Goal: Information Seeking & Learning: Learn about a topic

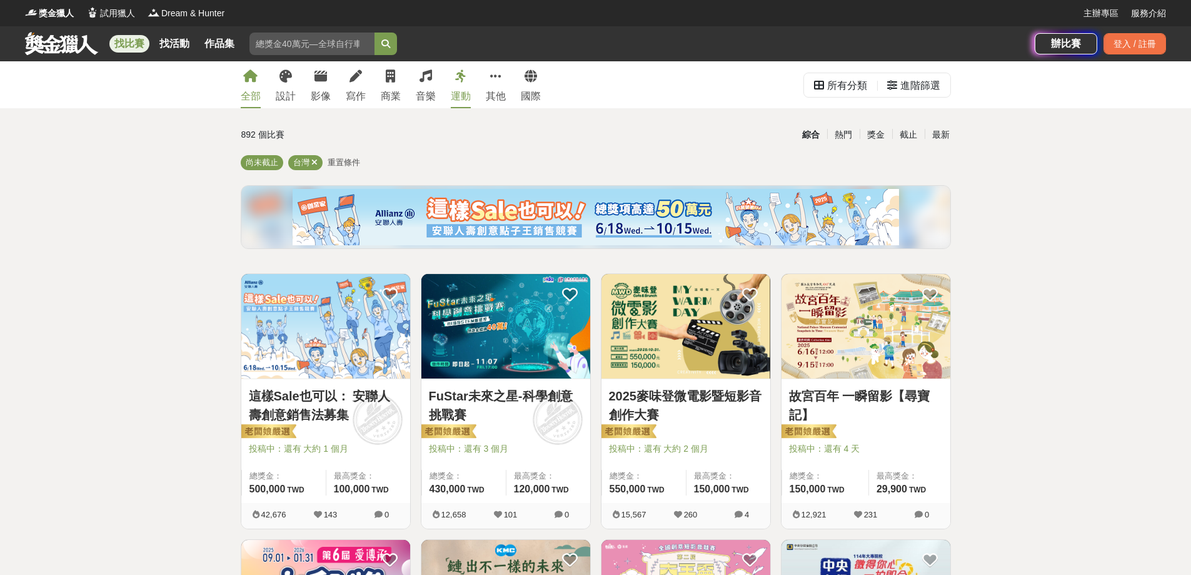
click at [461, 82] on icon at bounding box center [460, 76] width 11 height 13
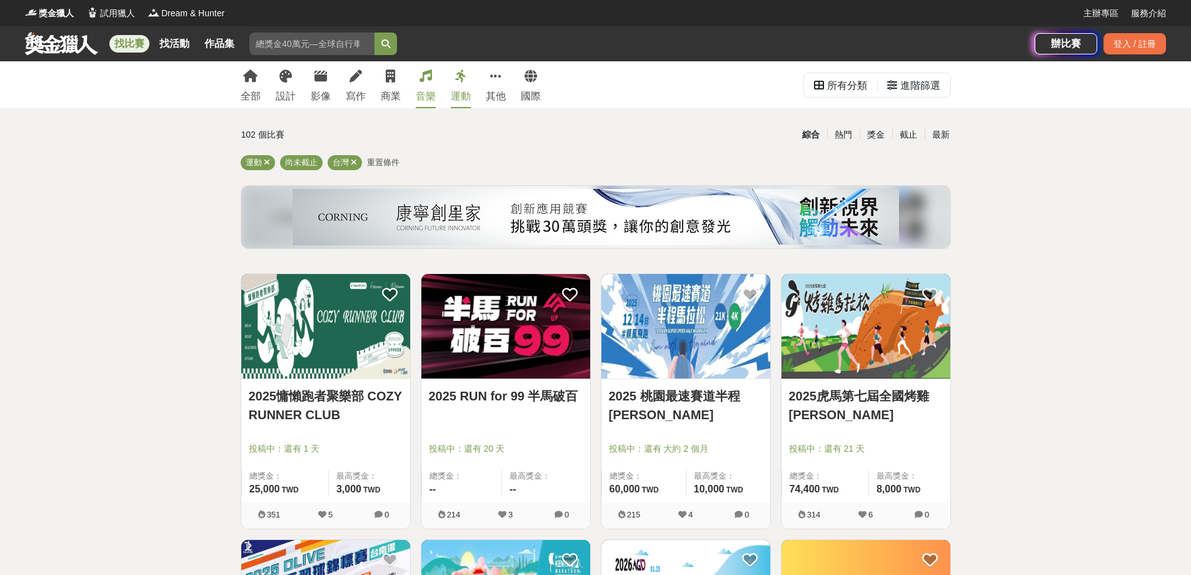
click at [424, 81] on icon at bounding box center [425, 76] width 13 height 13
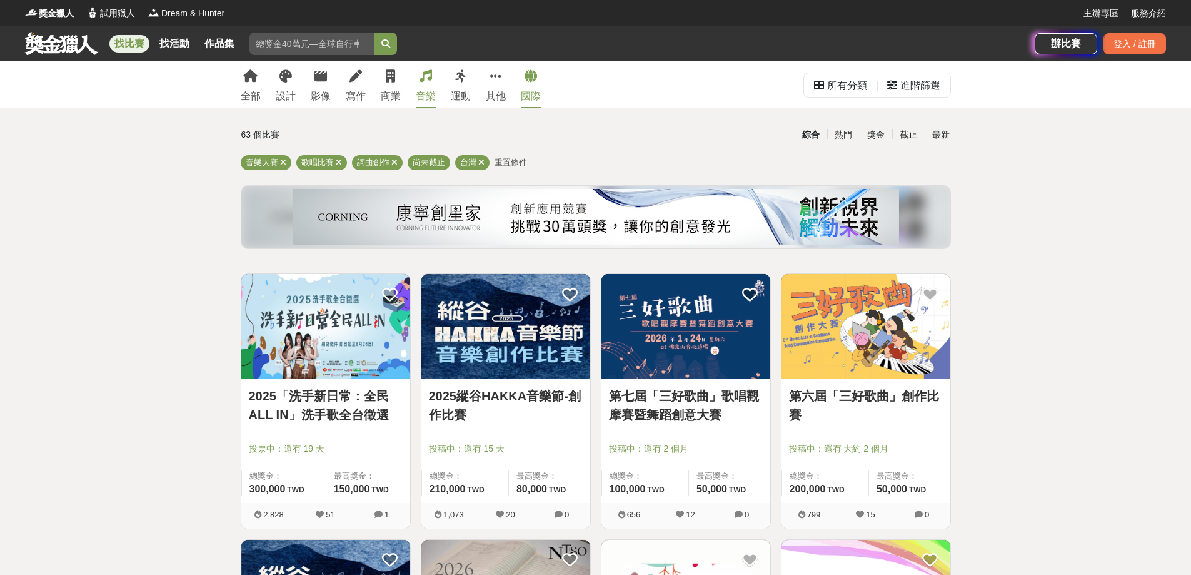
click at [535, 83] on link "國際" at bounding box center [531, 84] width 20 height 47
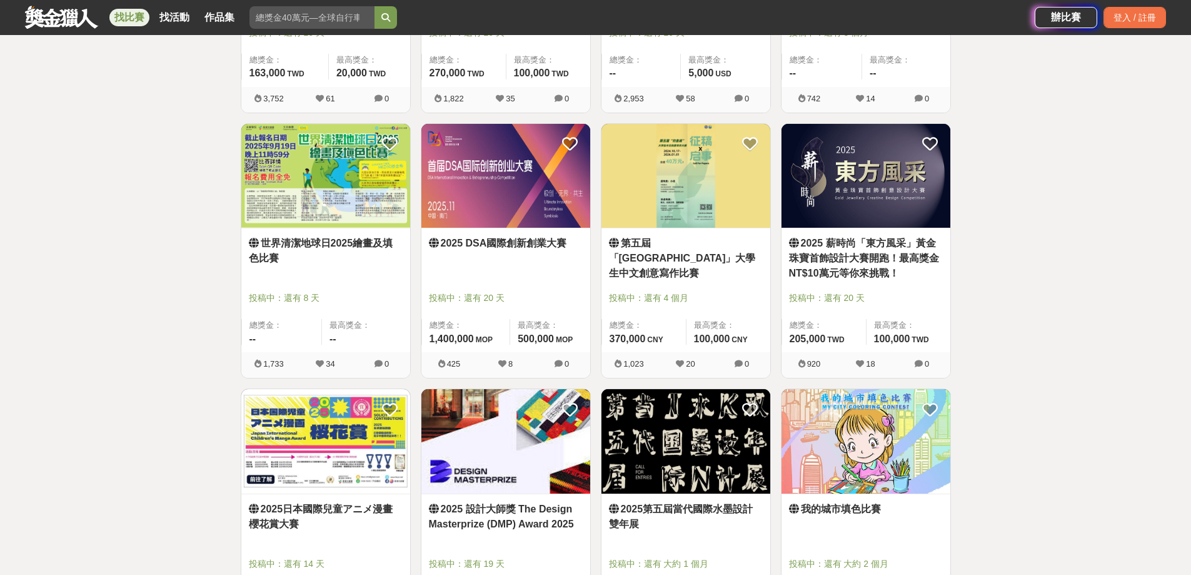
scroll to position [438, 0]
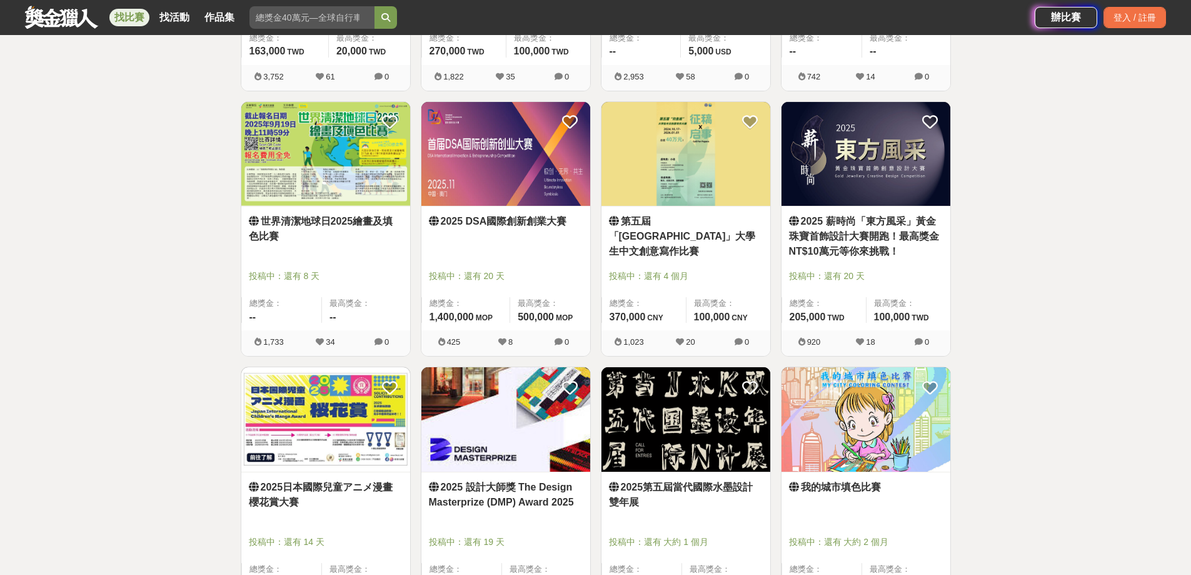
click at [896, 455] on img at bounding box center [865, 419] width 169 height 104
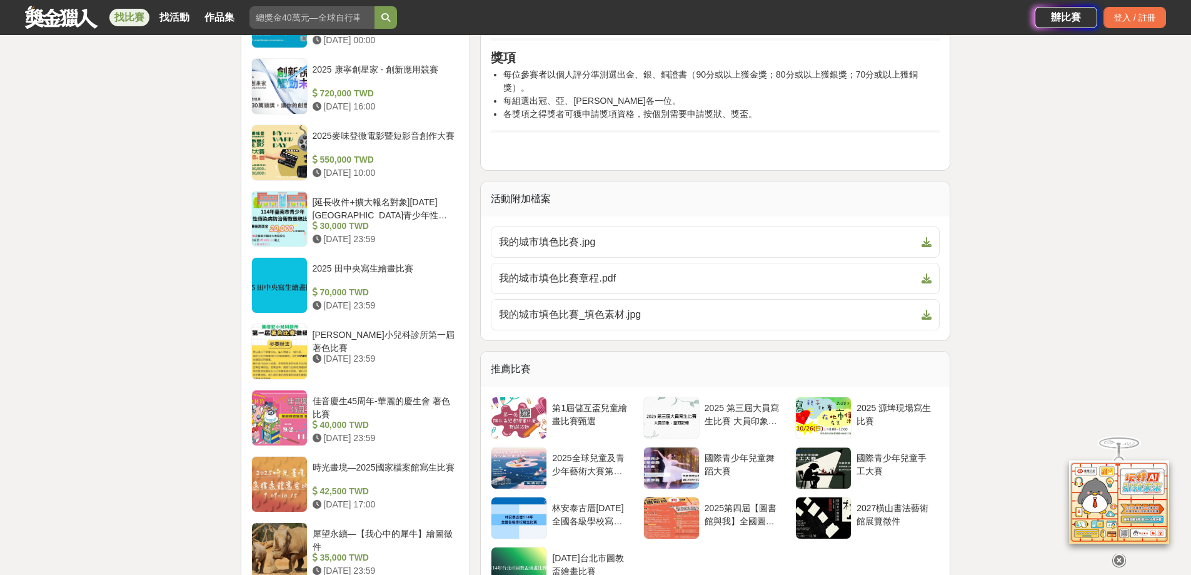
scroll to position [1125, 0]
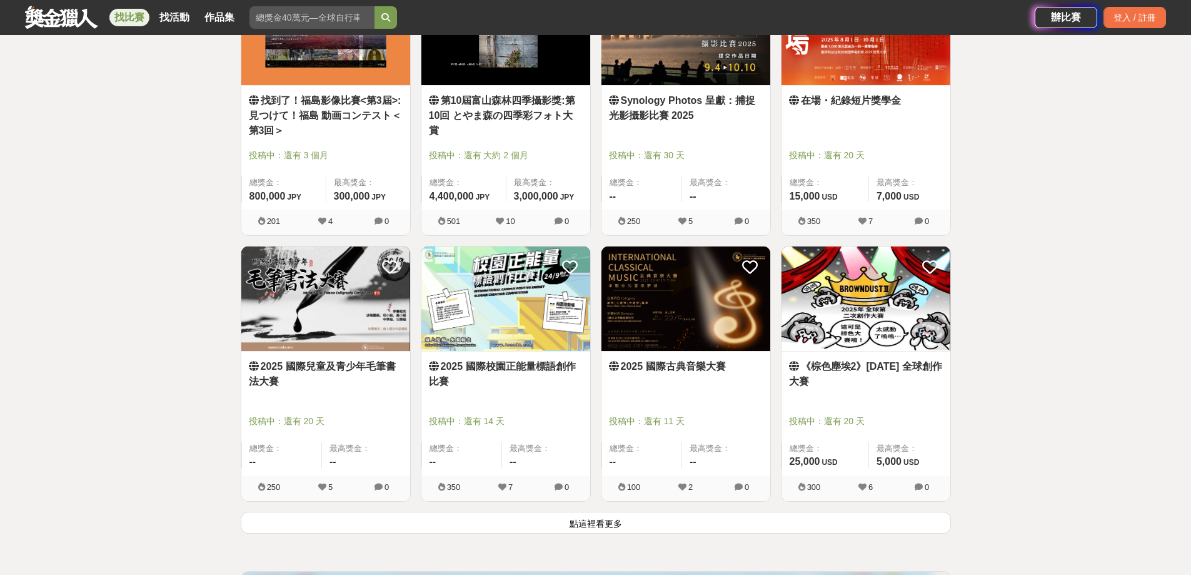
scroll to position [1333, 0]
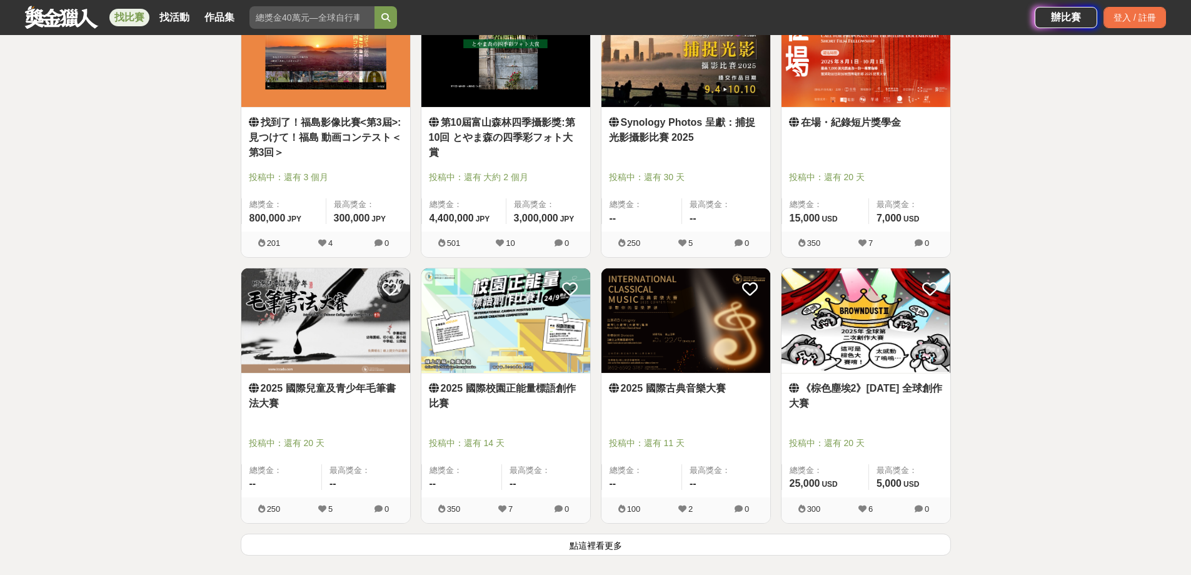
click at [610, 542] on button "點這裡看更多" at bounding box center [596, 544] width 710 height 22
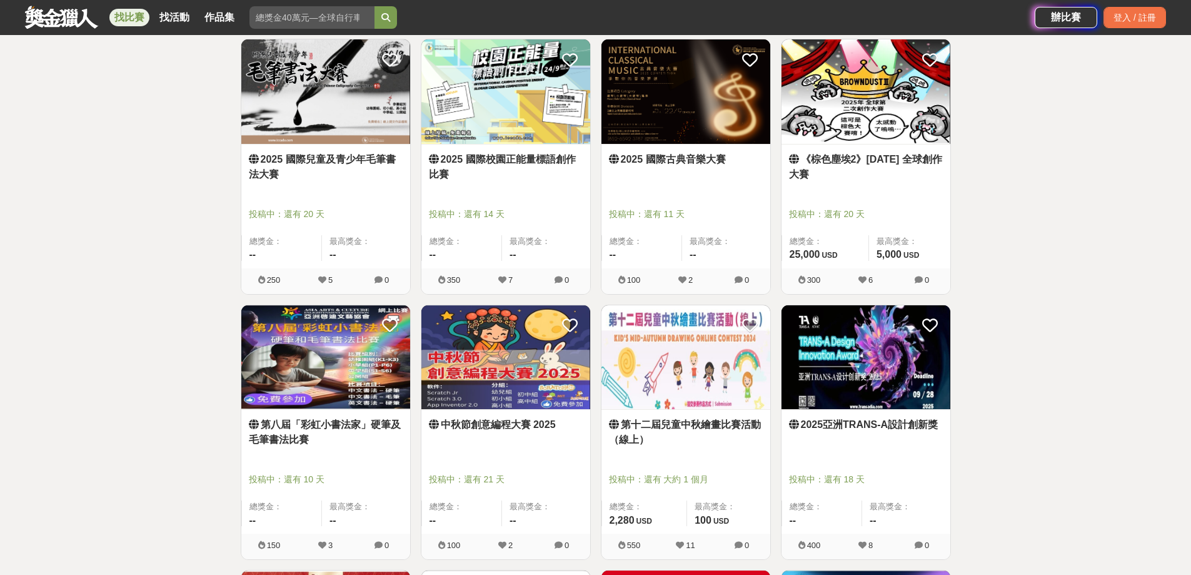
scroll to position [1583, 0]
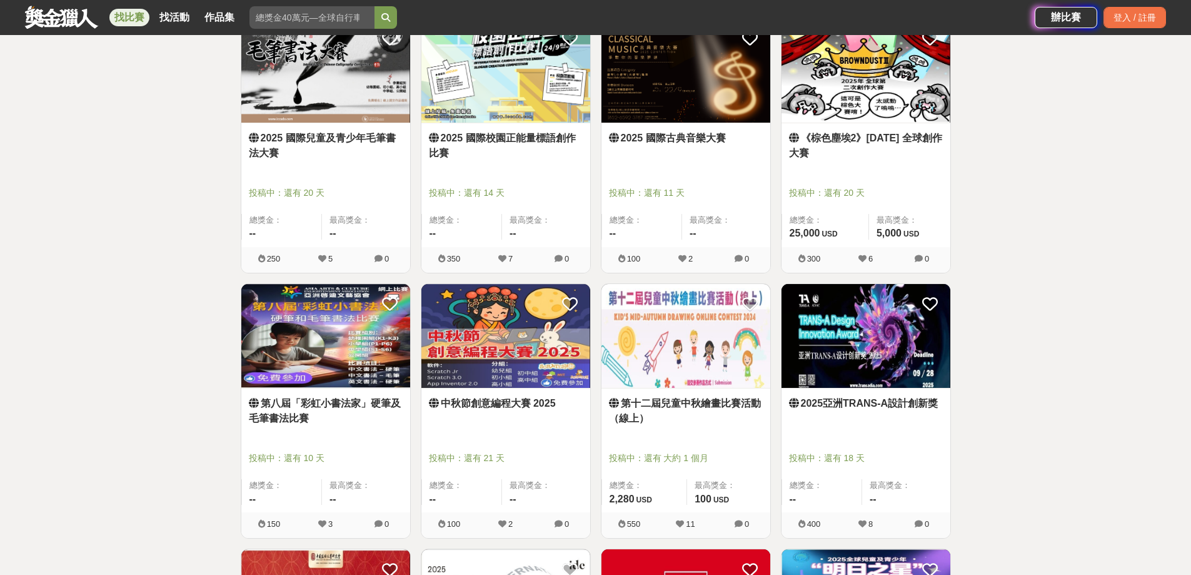
click at [668, 400] on link "第十二屆兒童中秋繪畫比賽活動（線上）" at bounding box center [686, 411] width 154 height 30
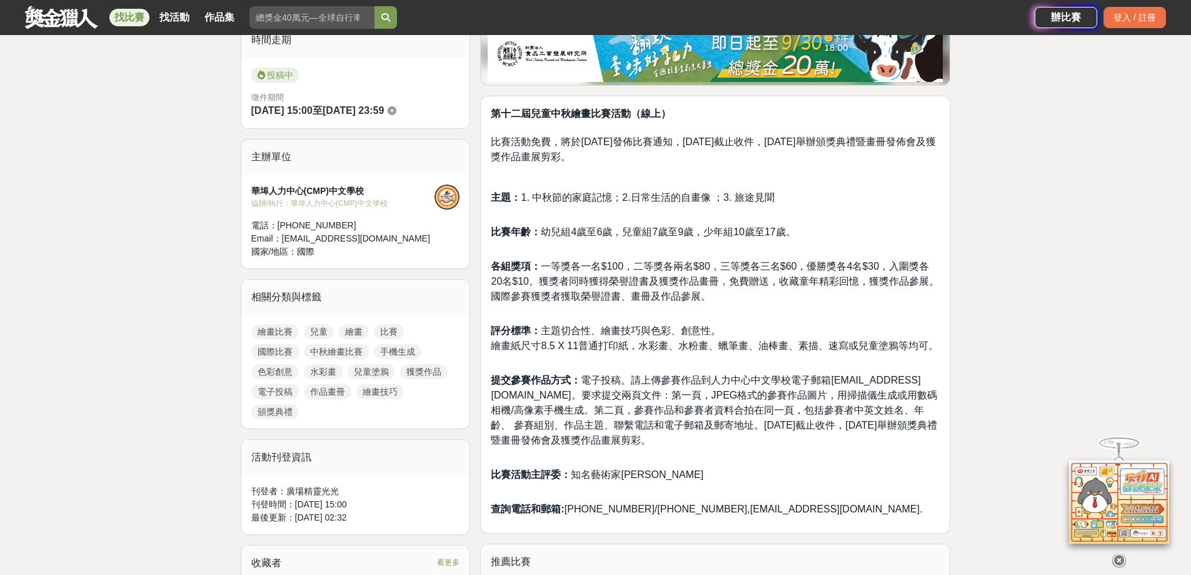
scroll to position [438, 0]
